Goal: Task Accomplishment & Management: Complete application form

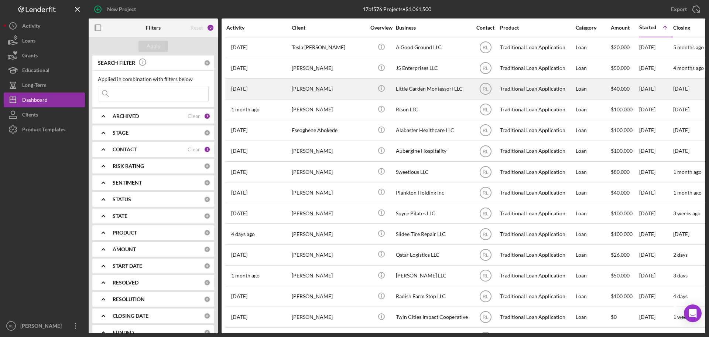
click at [349, 89] on div "[PERSON_NAME]" at bounding box center [329, 89] width 74 height 20
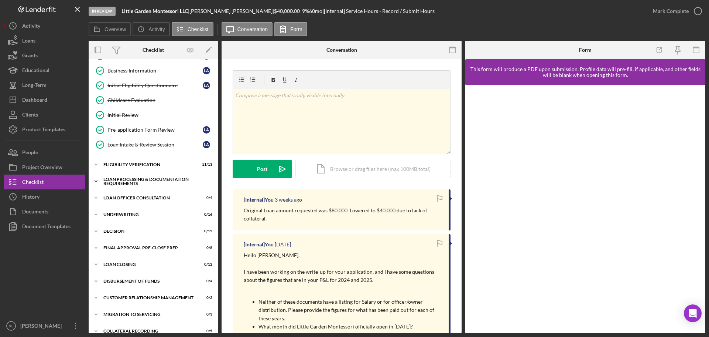
click at [132, 174] on div "Icon/Expander Loan Processing & Documentation Requirements 3 / 20" at bounding box center [153, 181] width 129 height 15
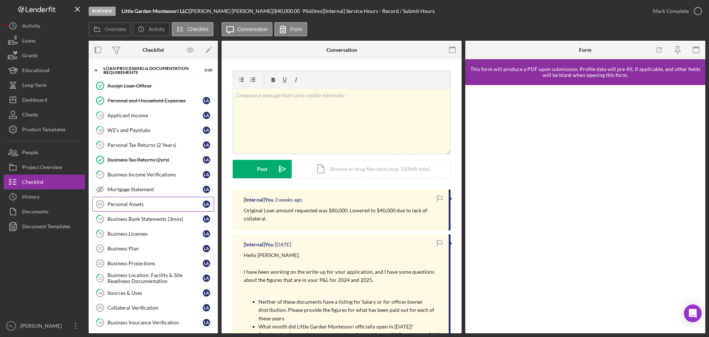
scroll to position [222, 0]
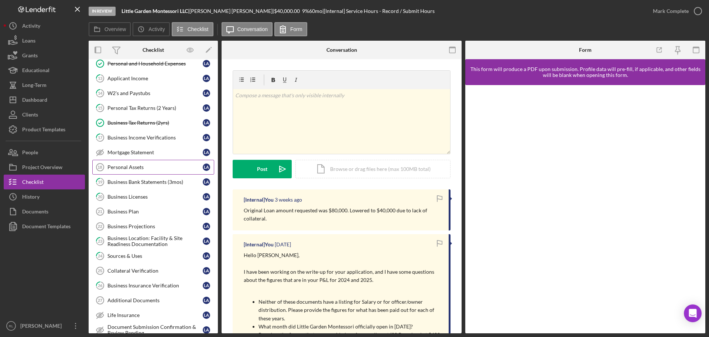
click at [137, 168] on div "Personal Assets" at bounding box center [155, 167] width 95 height 6
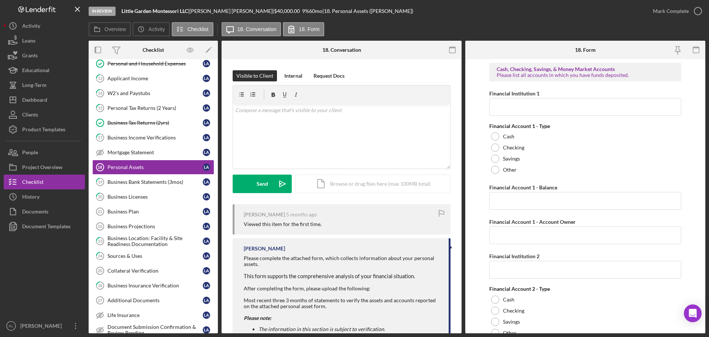
drag, startPoint x: 471, startPoint y: 169, endPoint x: 463, endPoint y: 36, distance: 133.6
click at [147, 222] on link "Business Projections 22 Business Projections L A" at bounding box center [153, 226] width 122 height 15
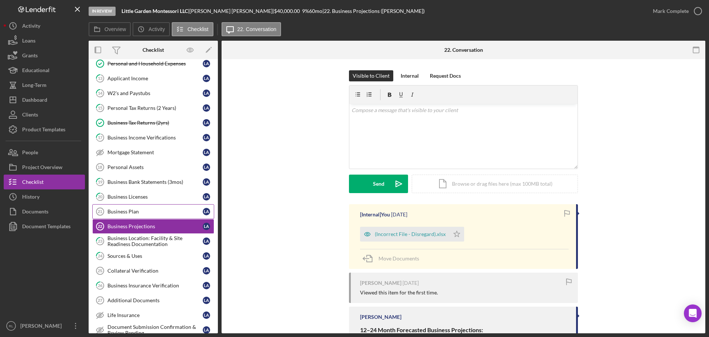
click at [146, 213] on div "Business Plan" at bounding box center [155, 211] width 95 height 6
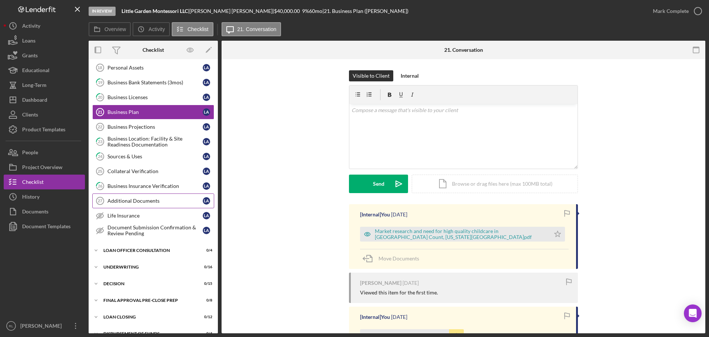
scroll to position [333, 0]
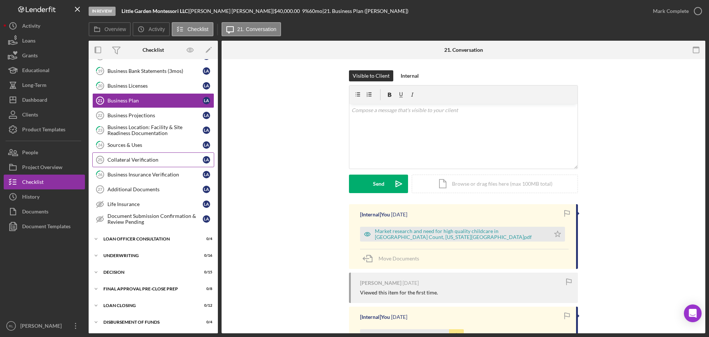
click at [143, 162] on div "Collateral Verification" at bounding box center [155, 160] width 95 height 6
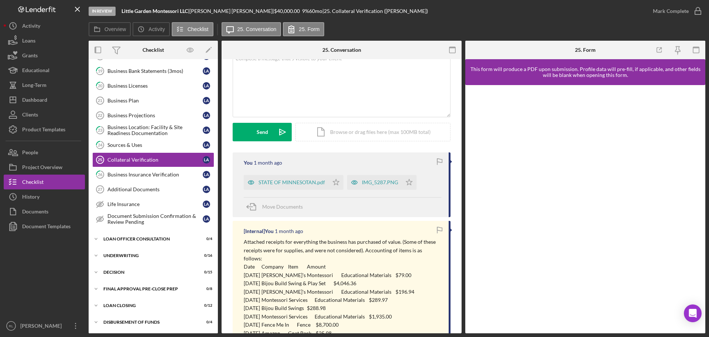
scroll to position [74, 0]
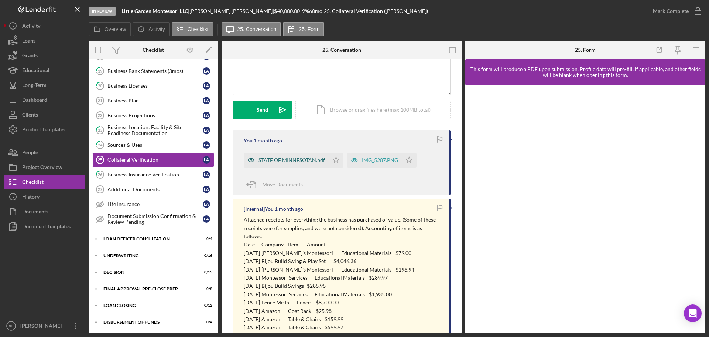
click at [293, 160] on div "STATE OF MINNESOTAN.pdf" at bounding box center [292, 160] width 67 height 6
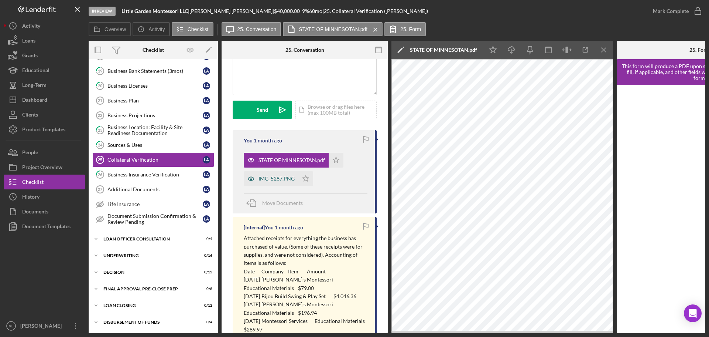
click at [261, 182] on div "IMG_5287.PNG" at bounding box center [271, 178] width 55 height 15
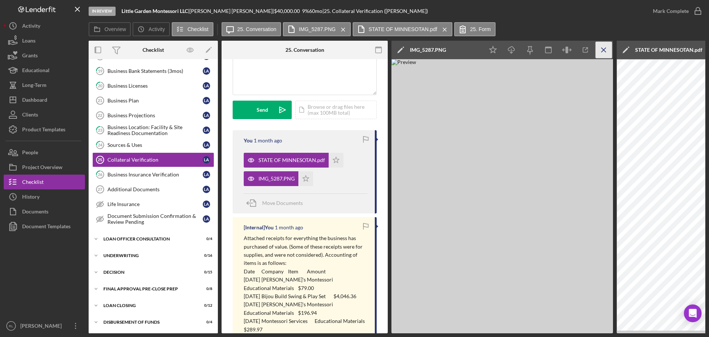
click at [605, 48] on icon "Icon/Menu Close" at bounding box center [604, 50] width 17 height 17
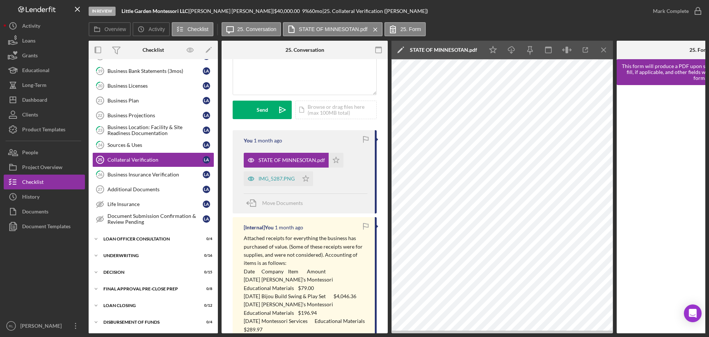
click at [605, 48] on icon "Icon/Menu Close" at bounding box center [604, 50] width 17 height 17
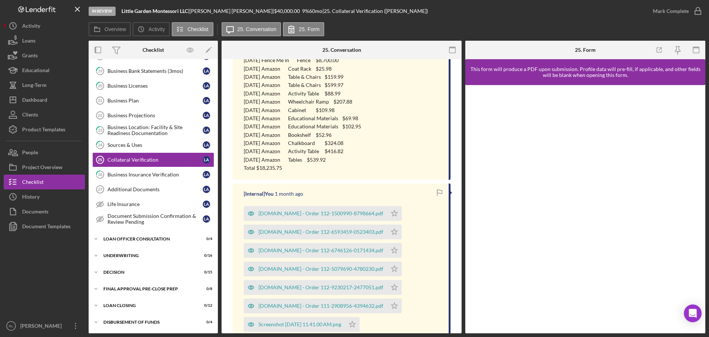
drag, startPoint x: 342, startPoint y: 221, endPoint x: 330, endPoint y: 166, distance: 56.6
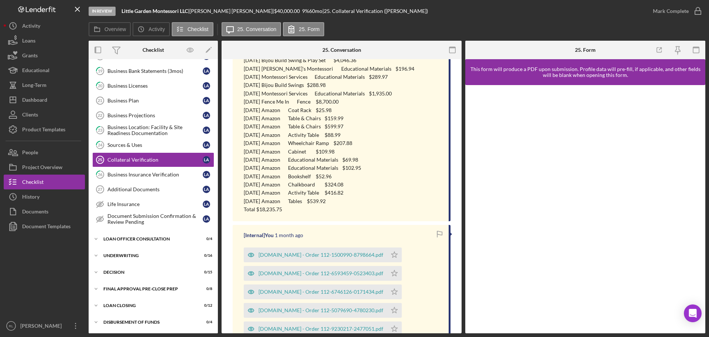
scroll to position [164, 0]
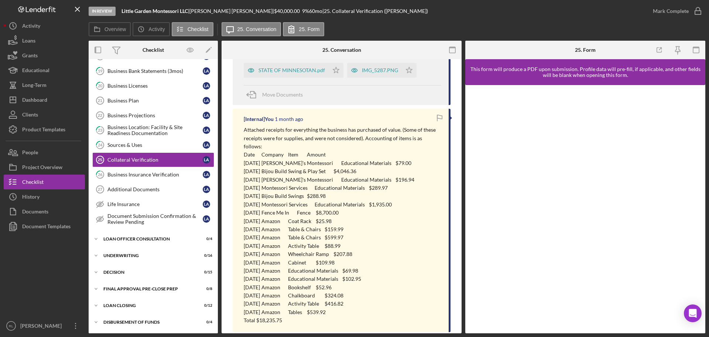
click at [282, 208] on p "[DATE] Fence Me In Fence $8,700.00" at bounding box center [343, 212] width 198 height 8
drag, startPoint x: 249, startPoint y: 194, endPoint x: 391, endPoint y: 258, distance: 155.6
click at [391, 258] on div "Attached receipts for everything the business has purchased of value. (Some of …" at bounding box center [343, 225] width 198 height 198
click at [391, 266] on p "[DATE] Amazon Educational Materials $69.98" at bounding box center [343, 270] width 198 height 8
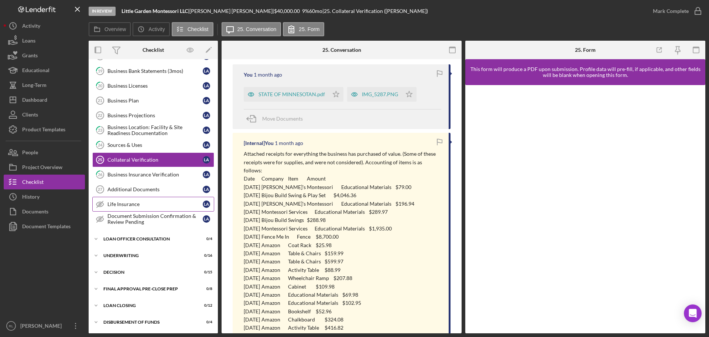
scroll to position [127, 0]
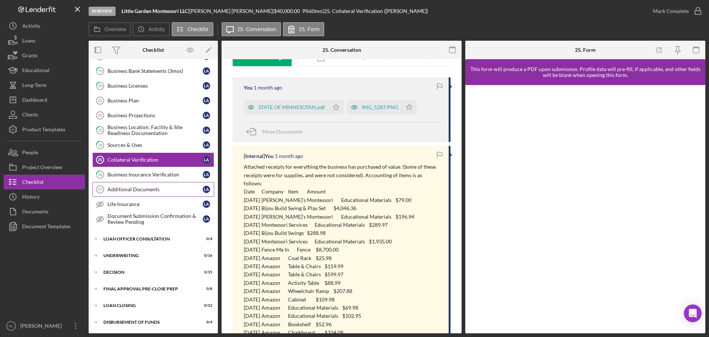
click at [146, 192] on div "Additional Documents" at bounding box center [155, 189] width 95 height 6
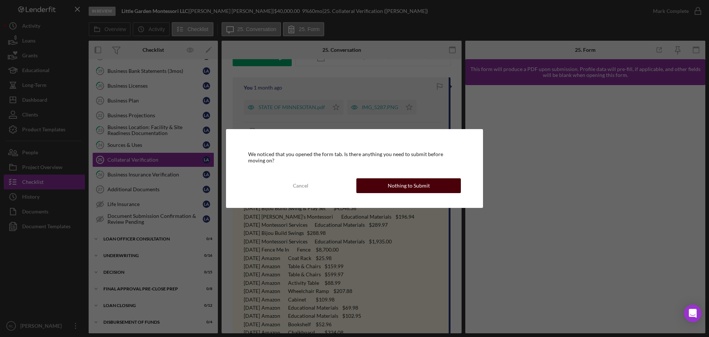
click at [420, 190] on div "Nothing to Submit" at bounding box center [409, 185] width 42 height 15
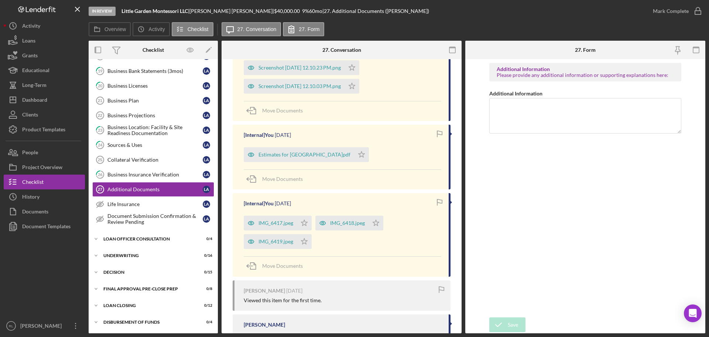
scroll to position [259, 0]
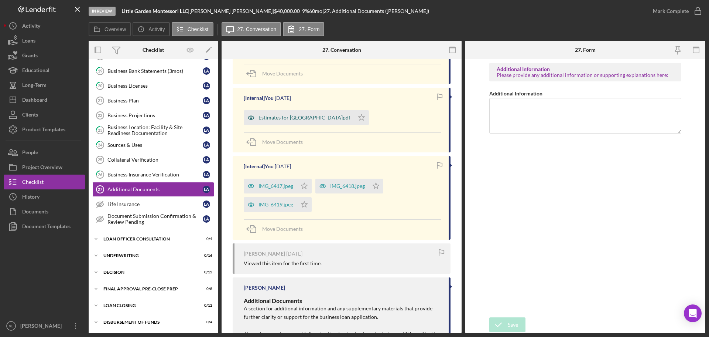
click at [285, 113] on div "Estimates for [GEOGRAPHIC_DATA]pdf" at bounding box center [299, 117] width 110 height 15
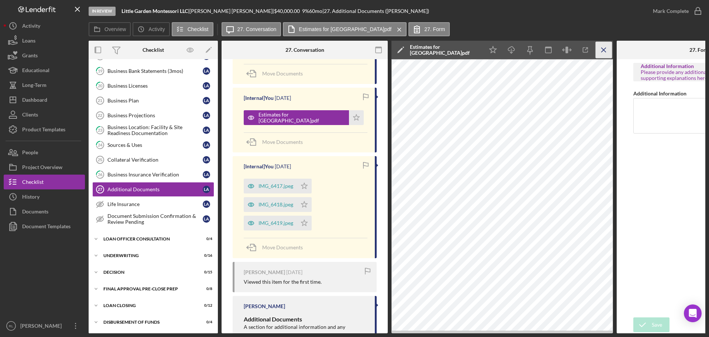
click at [601, 50] on icon "Icon/Menu Close" at bounding box center [604, 50] width 17 height 17
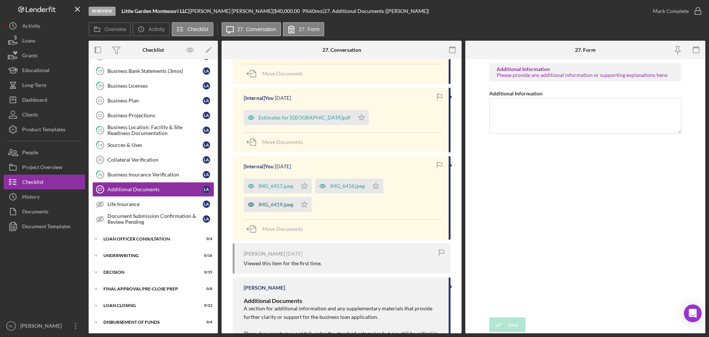
click at [279, 209] on div "IMG_6419.jpeg" at bounding box center [270, 204] width 53 height 15
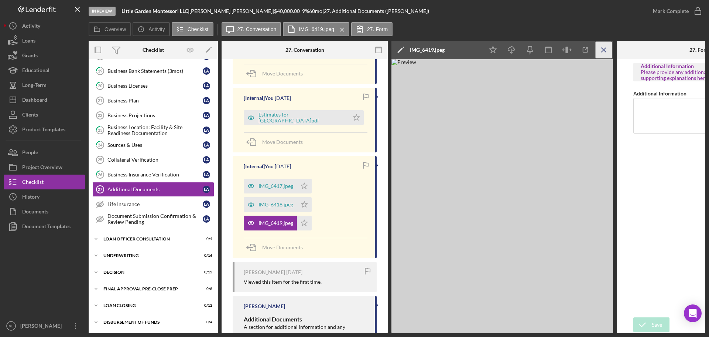
click at [603, 51] on line "button" at bounding box center [604, 50] width 4 height 4
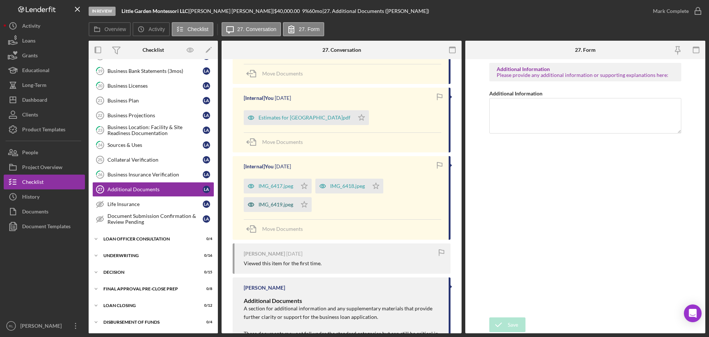
click at [265, 202] on div "IMG_6419.jpeg" at bounding box center [276, 204] width 35 height 6
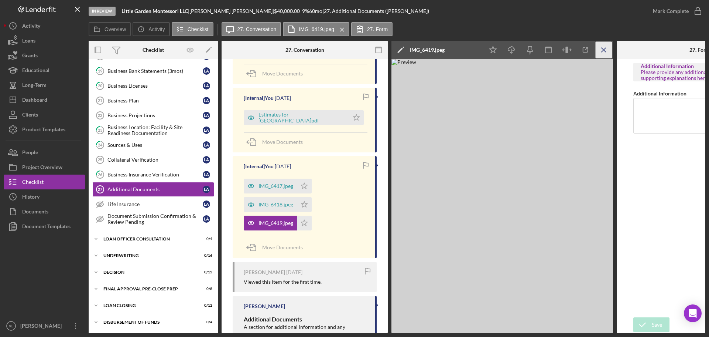
click at [605, 47] on icon "Icon/Menu Close" at bounding box center [604, 50] width 17 height 17
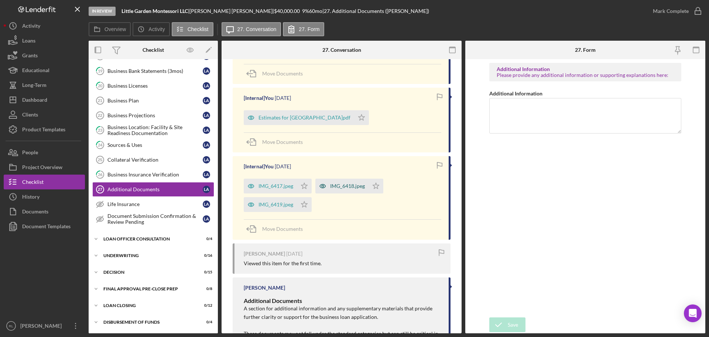
click at [331, 187] on div "IMG_6418.jpeg" at bounding box center [347, 186] width 35 height 6
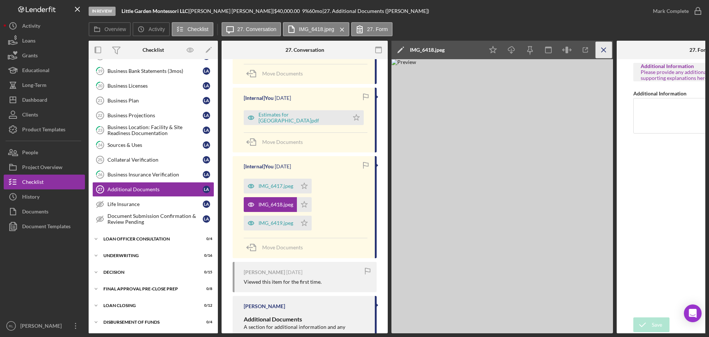
click at [606, 49] on icon "Icon/Menu Close" at bounding box center [604, 50] width 17 height 17
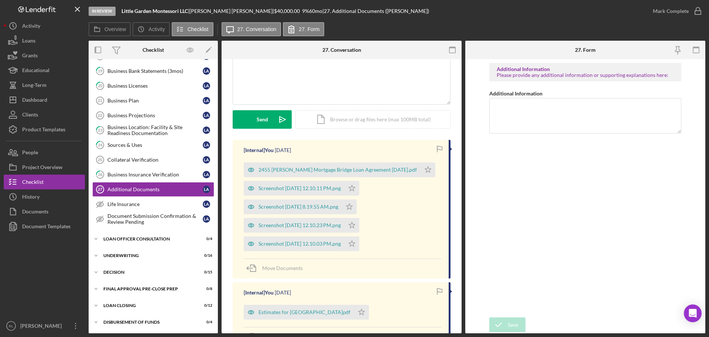
scroll to position [0, 0]
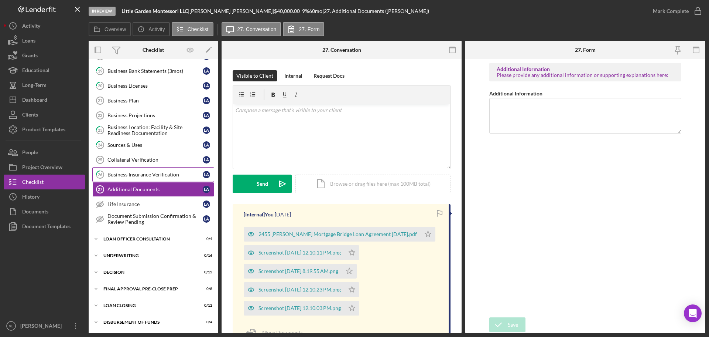
click at [142, 167] on link "26 Business Insurance Verification L A" at bounding box center [153, 174] width 122 height 15
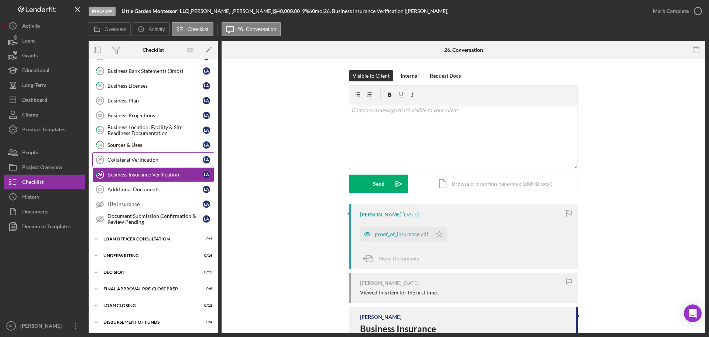
click at [147, 159] on div "Collateral Verification" at bounding box center [155, 160] width 95 height 6
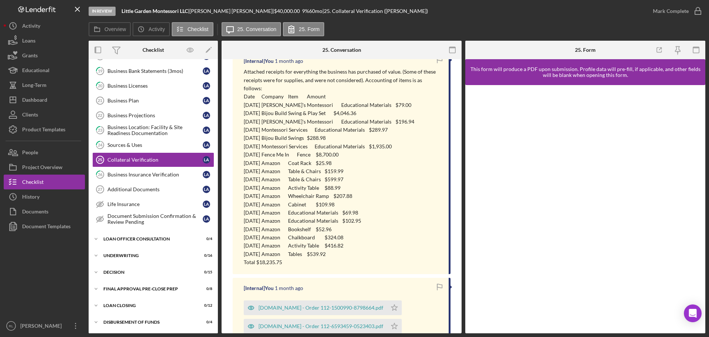
scroll to position [185, 0]
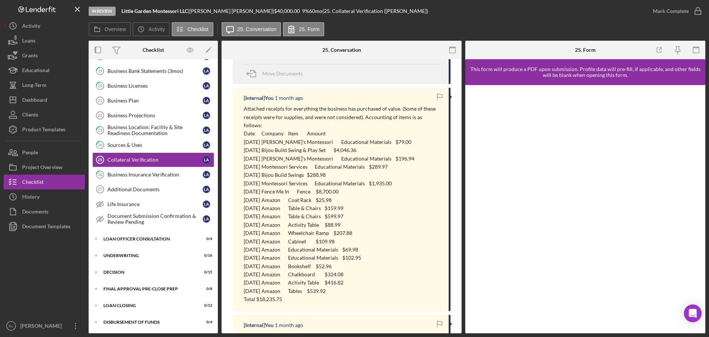
drag, startPoint x: 379, startPoint y: 222, endPoint x: 240, endPoint y: 133, distance: 165.0
click at [240, 133] on div "[Internal] You [DATE] Attached receipts for everything the business has purchas…" at bounding box center [342, 199] width 218 height 223
drag, startPoint x: 240, startPoint y: 133, endPoint x: 343, endPoint y: 284, distance: 182.4
click at [343, 284] on div "[Internal] You [DATE] Attached receipts for everything the business has purchas…" at bounding box center [342, 199] width 218 height 223
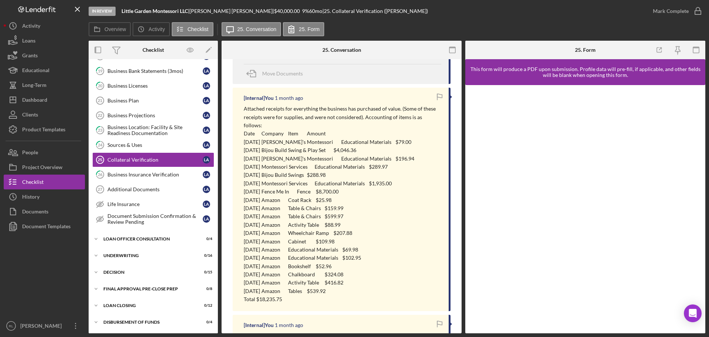
click at [343, 287] on p "[DATE] Amazon Tables $539.92" at bounding box center [343, 291] width 198 height 8
drag, startPoint x: 341, startPoint y: 290, endPoint x: 244, endPoint y: 109, distance: 205.2
click at [244, 109] on div "Attached receipts for everything the business has purchased of value. (Some of …" at bounding box center [343, 204] width 198 height 198
click at [244, 109] on p "Attached receipts for everything the business has purchased of value. (Some of …" at bounding box center [343, 117] width 198 height 25
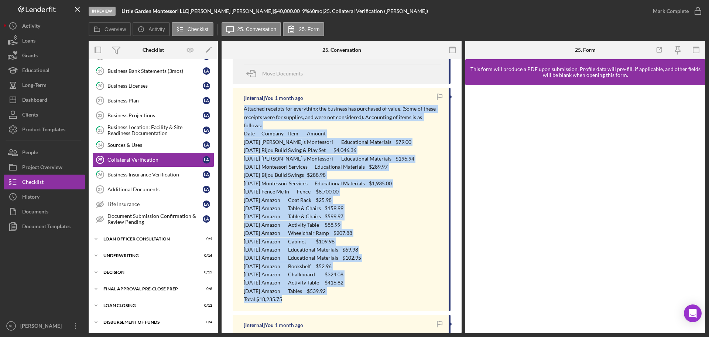
drag, startPoint x: 244, startPoint y: 109, endPoint x: 325, endPoint y: 292, distance: 200.4
click at [325, 292] on div "Attached receipts for everything the business has purchased of value. (Some of …" at bounding box center [343, 204] width 198 height 198
click at [325, 295] on p "Total $18,235.75" at bounding box center [343, 299] width 198 height 8
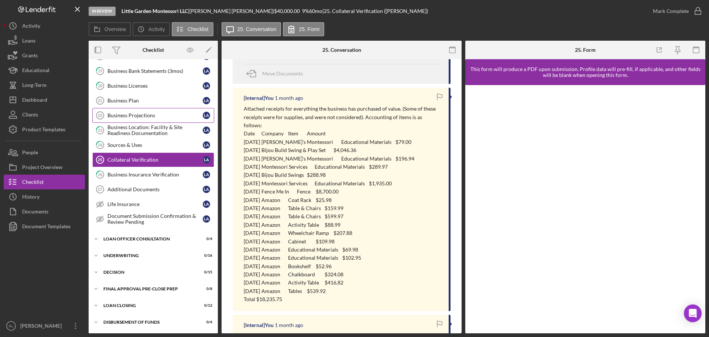
click at [152, 117] on div "Business Projections" at bounding box center [155, 115] width 95 height 6
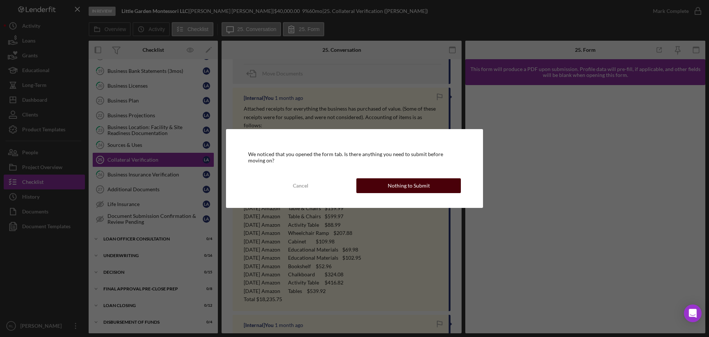
click at [409, 179] on div "Nothing to Submit" at bounding box center [409, 185] width 42 height 15
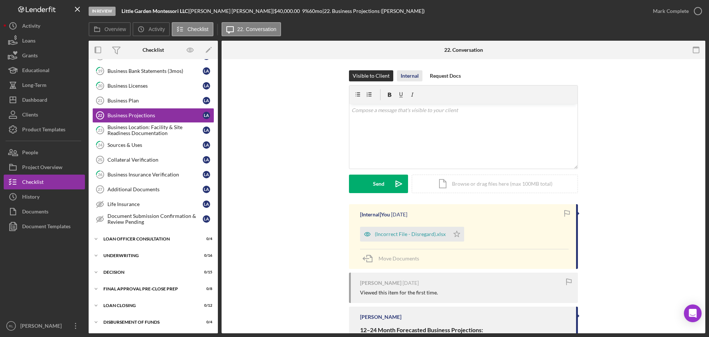
click at [401, 75] on div "Internal" at bounding box center [410, 75] width 18 height 11
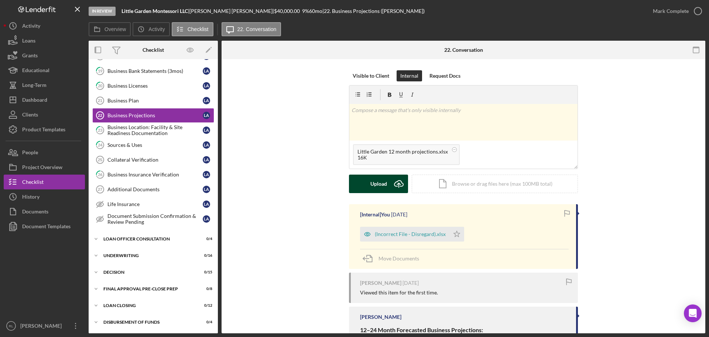
click at [366, 183] on button "Upload Icon/Upload" at bounding box center [378, 183] width 59 height 18
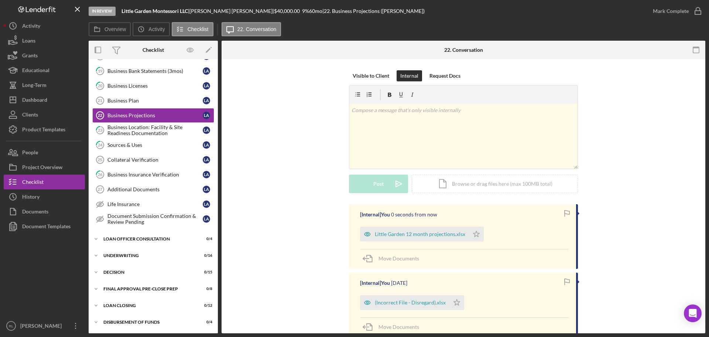
click at [273, 180] on div "Visible to Client Internal Request Docs v Color teal Color pink Remove color Ad…" at bounding box center [464, 137] width 462 height 134
click at [137, 161] on div "Collateral Verification" at bounding box center [155, 160] width 95 height 6
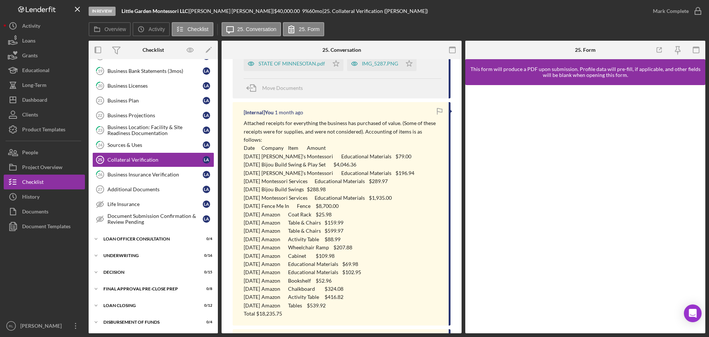
scroll to position [185, 0]
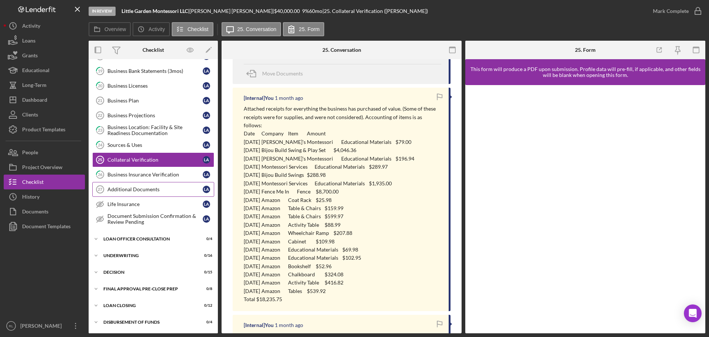
click at [167, 189] on div "Additional Documents" at bounding box center [155, 189] width 95 height 6
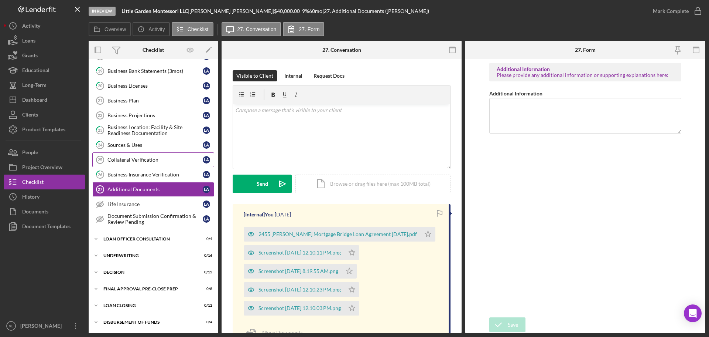
click at [139, 157] on div "Collateral Verification" at bounding box center [155, 160] width 95 height 6
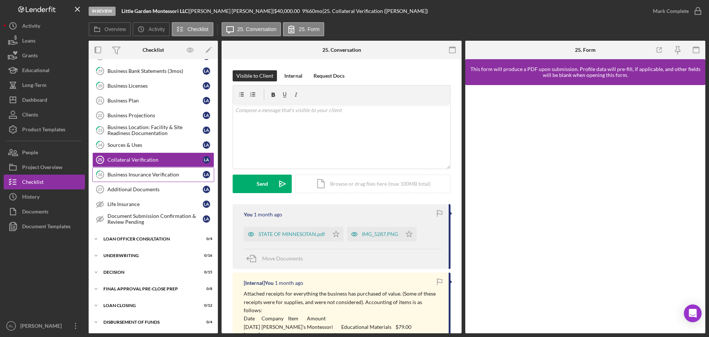
click at [144, 176] on div "Business Insurance Verification" at bounding box center [155, 174] width 95 height 6
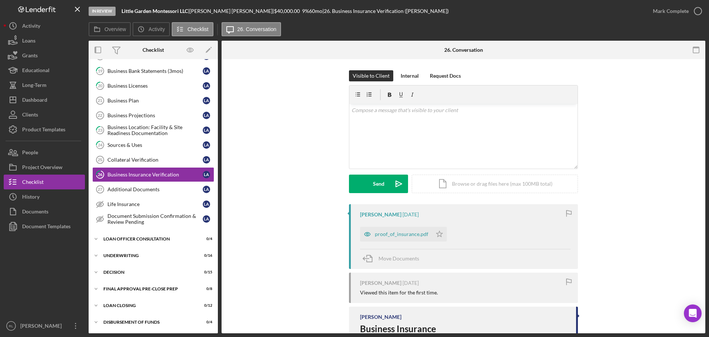
click at [650, 194] on div "Visible to Client Internal Request Docs v Color teal Color pink Remove color Ad…" at bounding box center [464, 137] width 462 height 134
click at [139, 156] on link "Collateral Verification 25 Collateral Verification L A" at bounding box center [153, 159] width 122 height 15
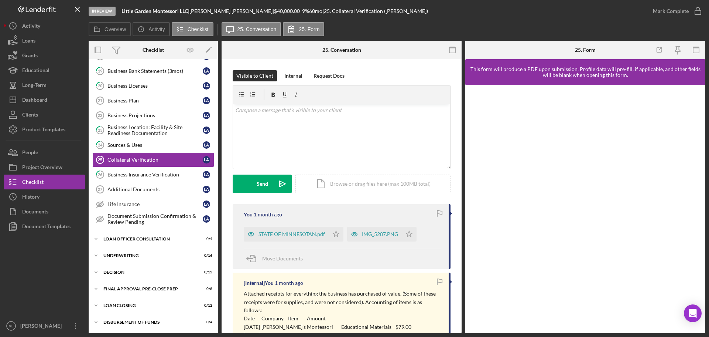
scroll to position [185, 0]
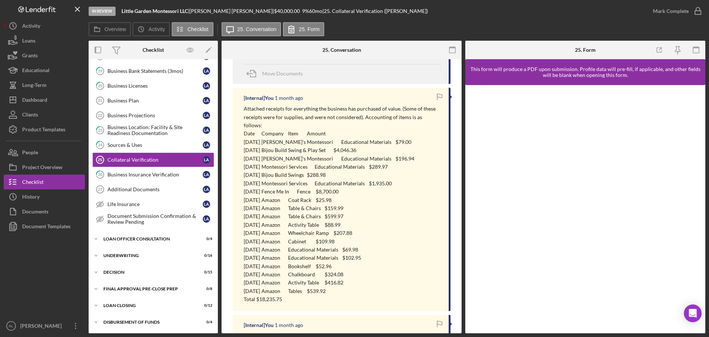
drag, startPoint x: 242, startPoint y: 132, endPoint x: 349, endPoint y: 283, distance: 185.0
click at [349, 283] on div "[Internal] You [DATE] Attached receipts for everything the business has purchas…" at bounding box center [342, 199] width 218 height 223
copy div "[DATE] [PERSON_NAME]'s Montessori Educational Materials $79.00 [DATE] Bijou Bui…"
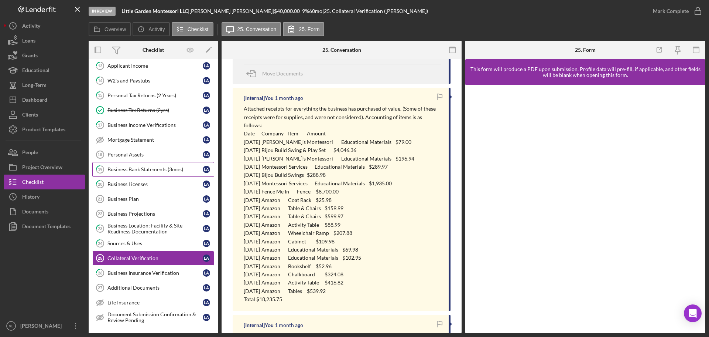
scroll to position [222, 0]
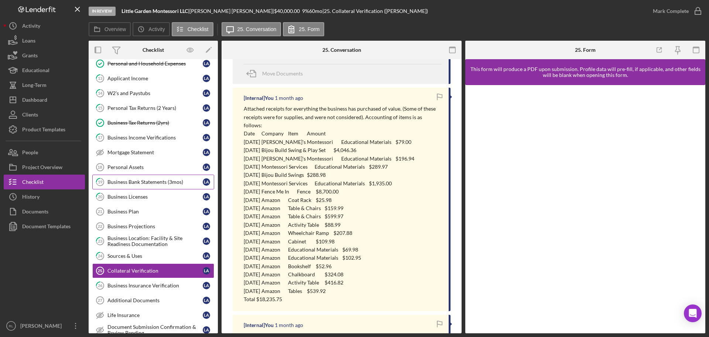
click at [143, 183] on div "Business Bank Statements (3mos)" at bounding box center [155, 182] width 95 height 6
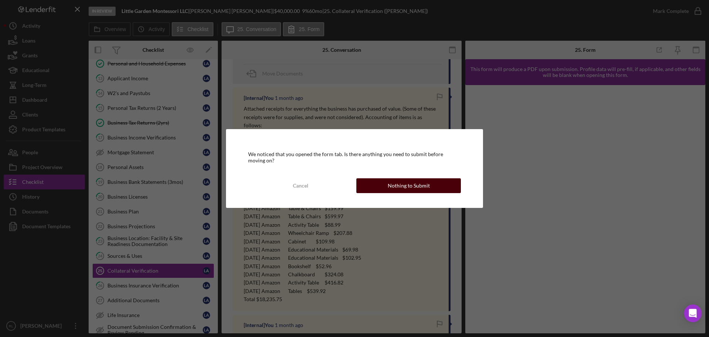
click at [405, 181] on div "Nothing to Submit" at bounding box center [409, 185] width 42 height 15
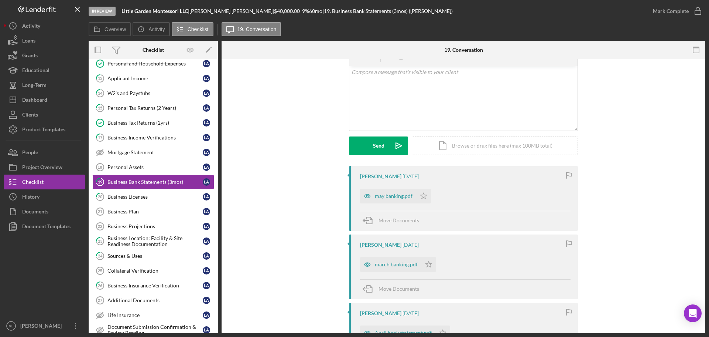
scroll to position [37, 0]
click at [388, 197] on div "may banking.pdf" at bounding box center [394, 197] width 38 height 6
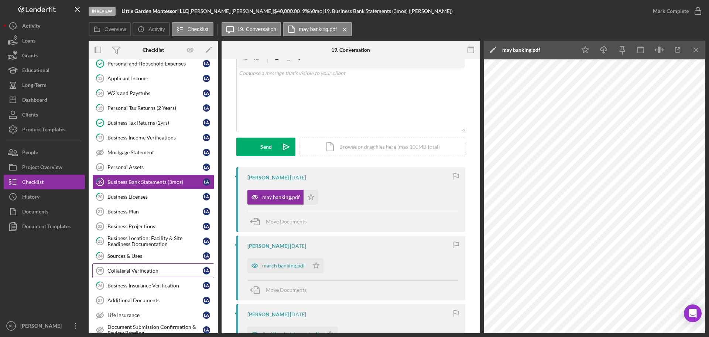
click at [150, 273] on div "Collateral Verification" at bounding box center [155, 271] width 95 height 6
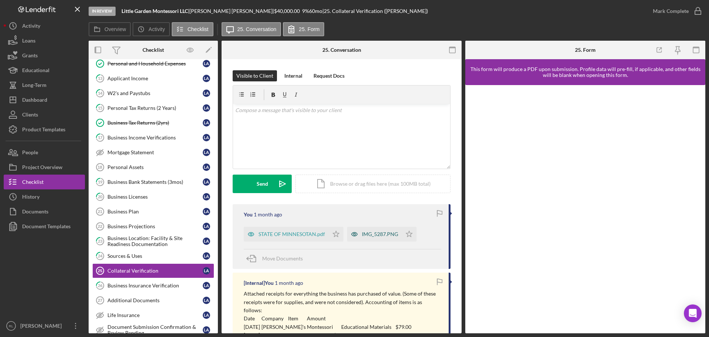
click at [381, 236] on div "IMG_5287.PNG" at bounding box center [380, 234] width 36 height 6
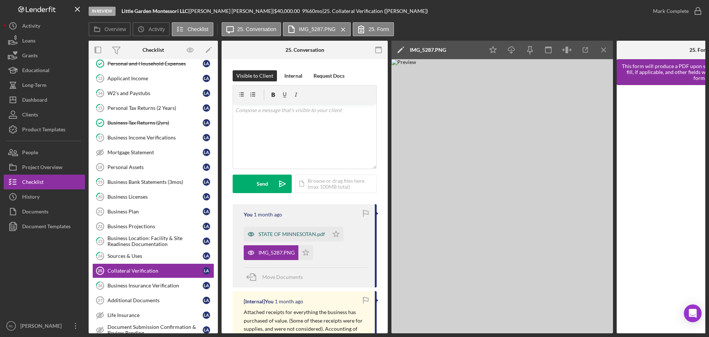
click at [268, 228] on div "STATE OF MINNESOTAN.pdf" at bounding box center [286, 234] width 85 height 15
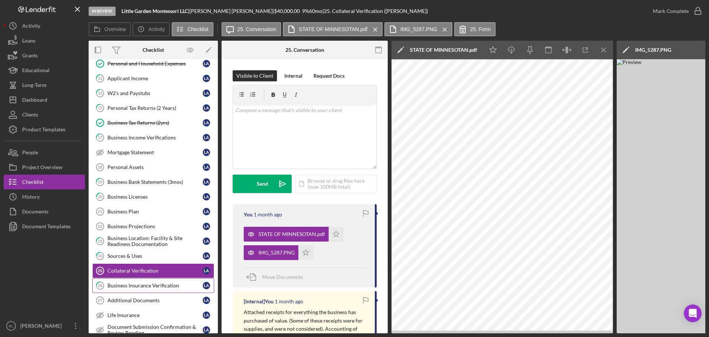
click at [153, 286] on div "Business Insurance Verification" at bounding box center [155, 285] width 95 height 6
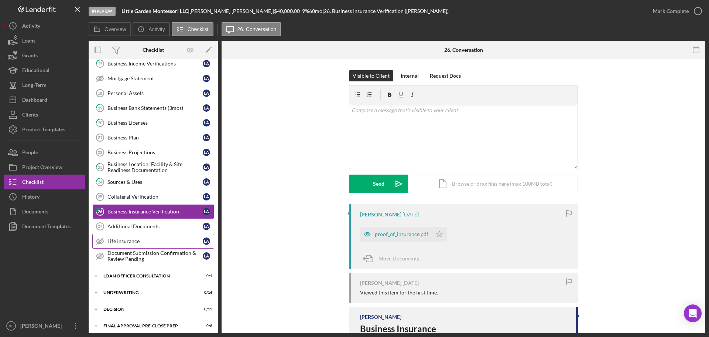
scroll to position [259, 0]
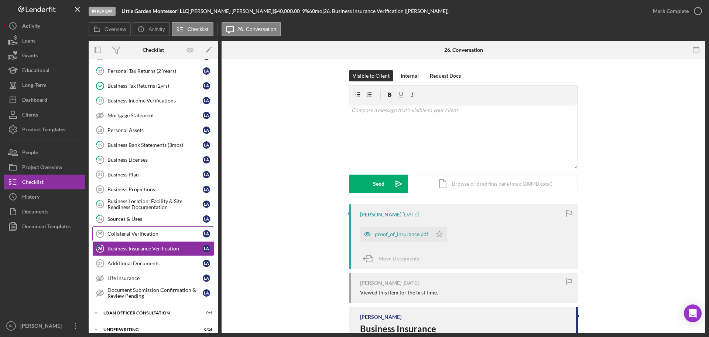
click at [149, 238] on link "Collateral Verification 25 Collateral Verification L A" at bounding box center [153, 233] width 122 height 15
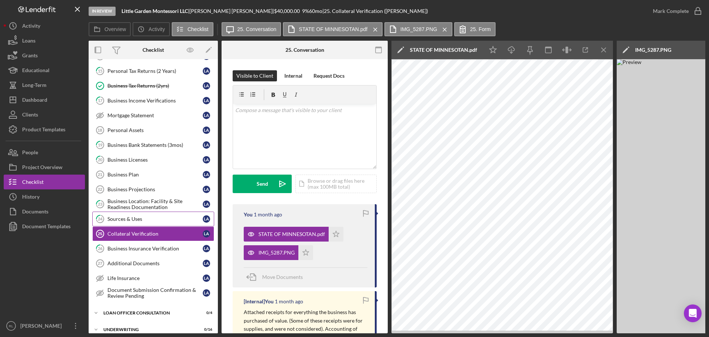
click at [148, 221] on div "Sources & Uses" at bounding box center [155, 219] width 95 height 6
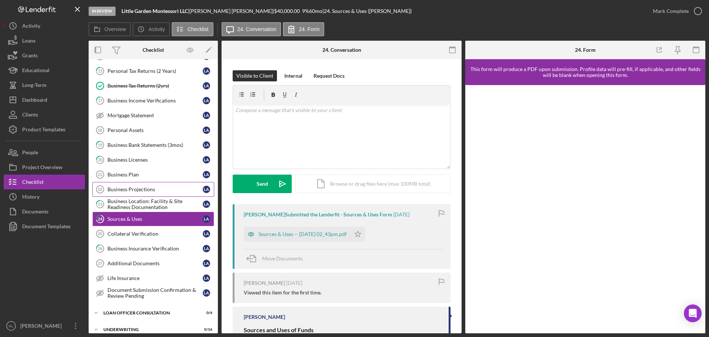
click at [152, 190] on div "Business Projections" at bounding box center [155, 189] width 95 height 6
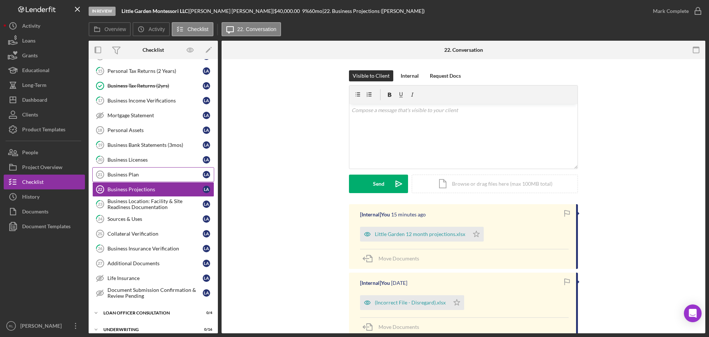
click at [151, 177] on div "Business Plan" at bounding box center [155, 174] width 95 height 6
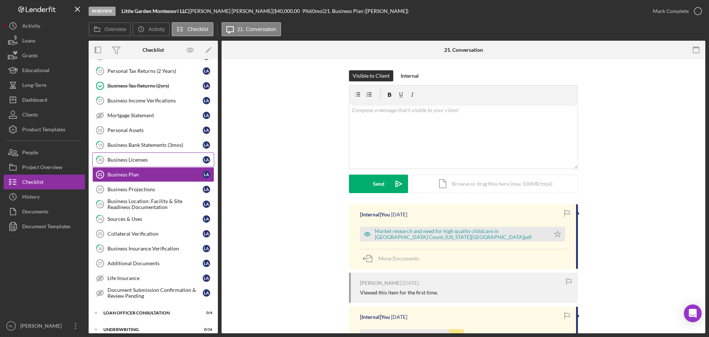
click at [152, 162] on div "Business Licenses" at bounding box center [155, 160] width 95 height 6
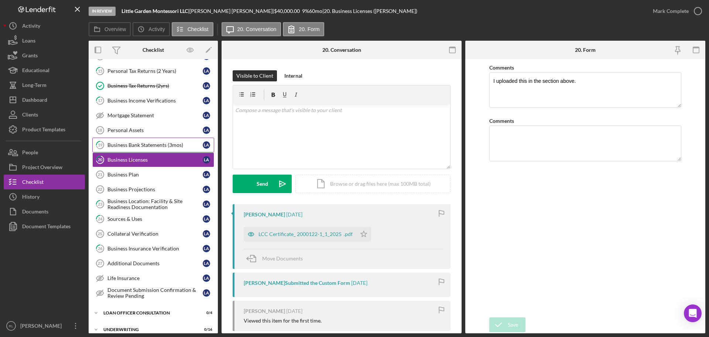
click at [148, 143] on div "Business Bank Statements (3mos)" at bounding box center [155, 145] width 95 height 6
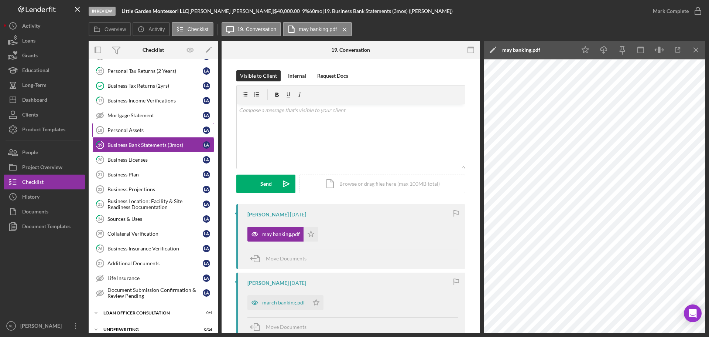
click at [147, 129] on div "Personal Assets" at bounding box center [155, 130] width 95 height 6
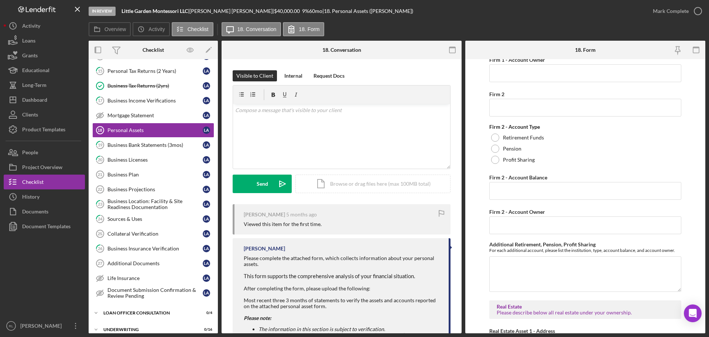
scroll to position [2149, 0]
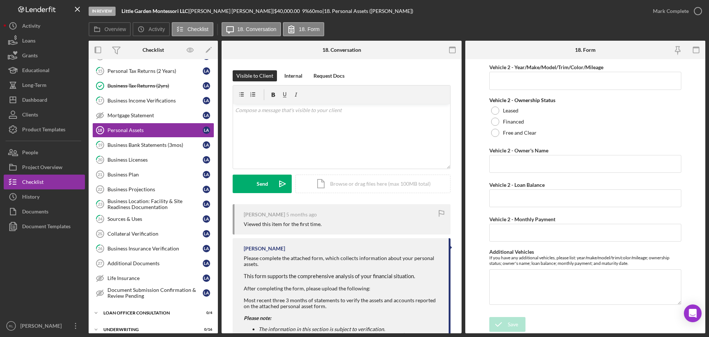
drag, startPoint x: 480, startPoint y: 153, endPoint x: 473, endPoint y: 337, distance: 183.8
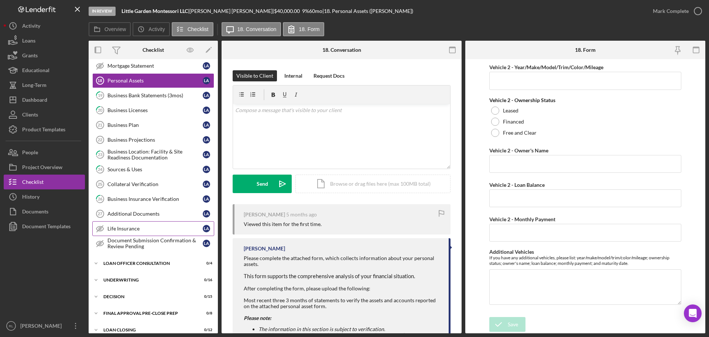
scroll to position [296, 0]
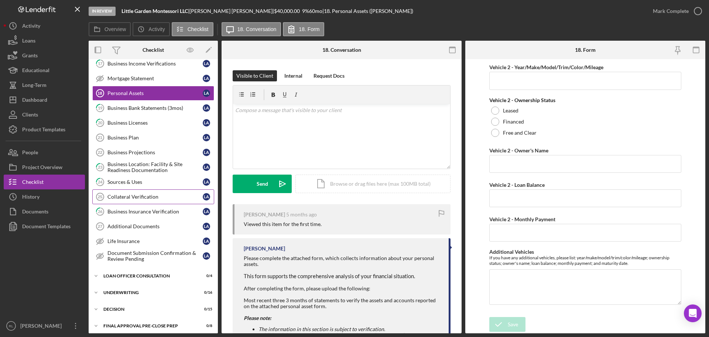
click at [148, 200] on div "Collateral Verification" at bounding box center [155, 197] width 95 height 6
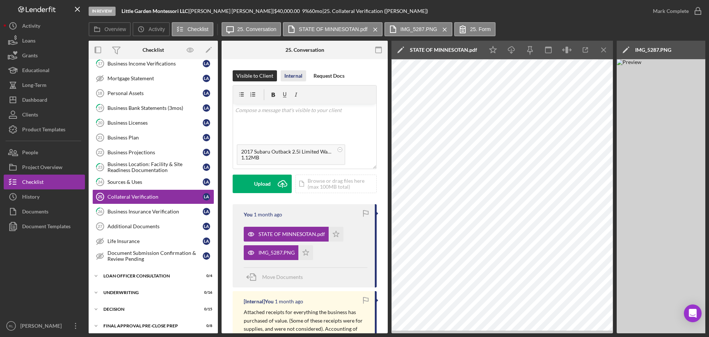
click at [290, 74] on div "Internal" at bounding box center [294, 75] width 18 height 11
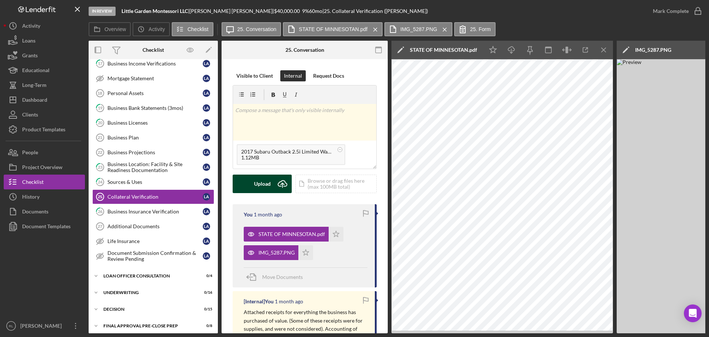
click at [253, 191] on button "Upload Icon/Upload" at bounding box center [262, 183] width 59 height 18
